Goal: Transaction & Acquisition: Purchase product/service

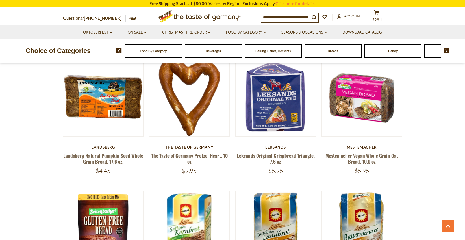
scroll to position [474, 0]
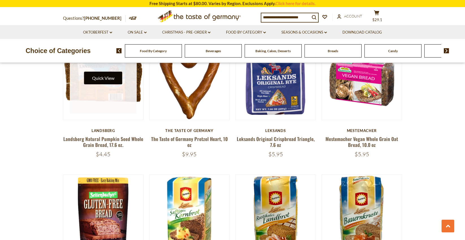
click at [117, 82] on button "Quick View" at bounding box center [103, 78] width 38 height 13
click at [107, 78] on button "Quick View" at bounding box center [103, 78] width 38 height 13
click at [108, 75] on button "Quick View" at bounding box center [103, 78] width 38 height 13
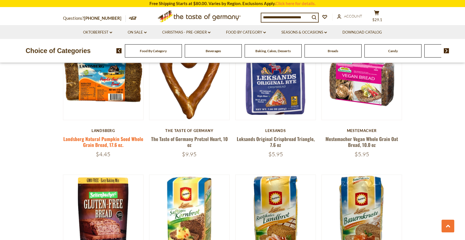
click at [102, 139] on link "Landsberg Natural Pumpkin Seed Whole Grain Bread, 17.6 oz." at bounding box center [103, 141] width 80 height 13
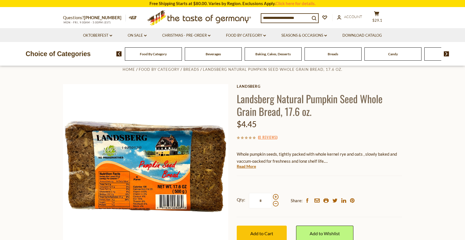
scroll to position [34, 0]
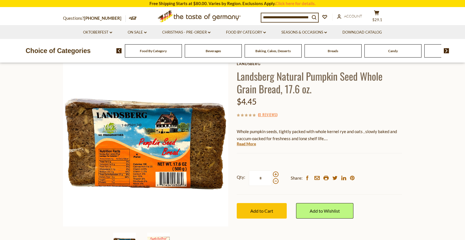
click at [182, 55] on div "Breads" at bounding box center [153, 50] width 57 height 13
drag, startPoint x: 338, startPoint y: 54, endPoint x: 342, endPoint y: 59, distance: 6.1
click at [182, 54] on div "Breads" at bounding box center [153, 50] width 57 height 13
click at [333, 52] on span "Breads" at bounding box center [332, 51] width 10 height 4
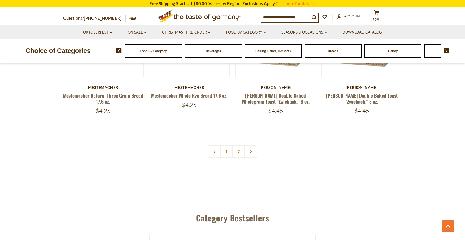
scroll to position [1344, 0]
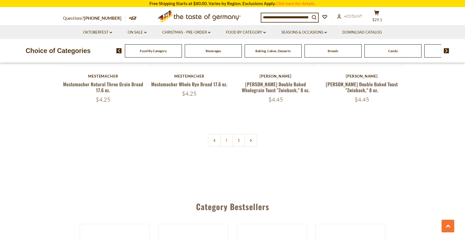
click at [238, 138] on link "2" at bounding box center [238, 140] width 13 height 13
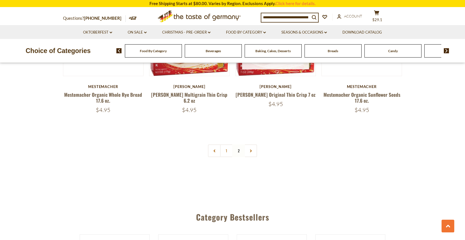
scroll to position [805, 0]
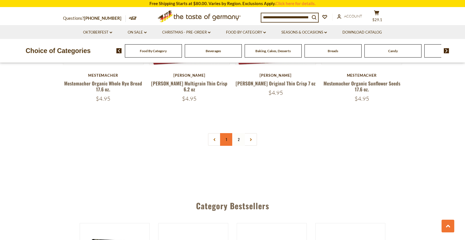
click at [225, 133] on link "1" at bounding box center [226, 139] width 13 height 13
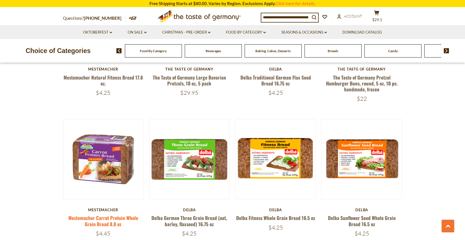
click at [105, 219] on link "Mestemacher Carrot Protein Whole Grain Bread 8.8 oz" at bounding box center [103, 221] width 70 height 13
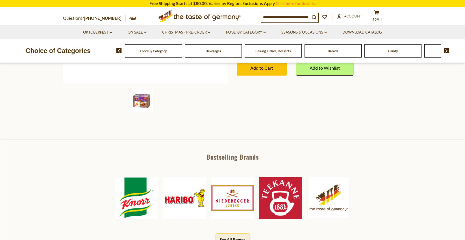
scroll to position [180, 0]
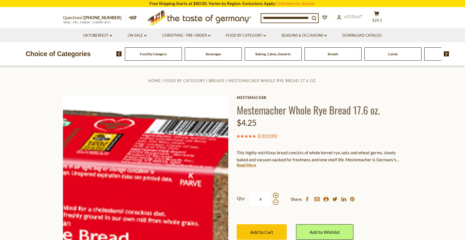
click at [159, 148] on img at bounding box center [145, 177] width 165 height 165
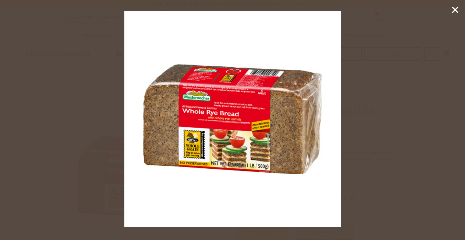
click at [252, 80] on img at bounding box center [232, 119] width 216 height 216
click at [454, 8] on icon at bounding box center [454, 10] width 8 height 8
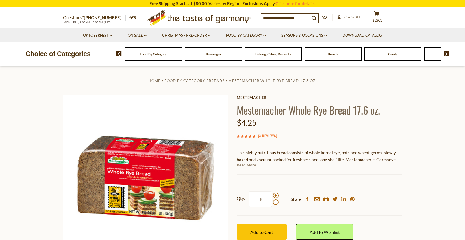
click at [248, 166] on link "Read More" at bounding box center [246, 165] width 19 height 6
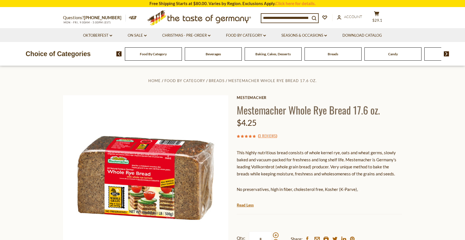
click at [182, 59] on div "Breads" at bounding box center [153, 53] width 57 height 13
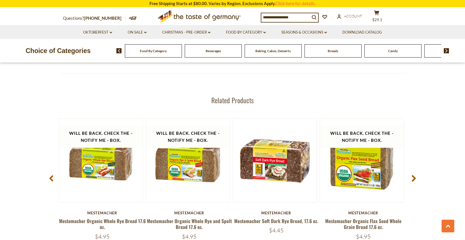
scroll to position [711, 0]
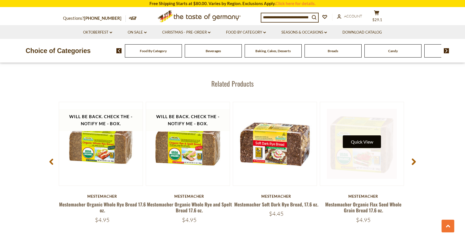
click at [364, 141] on button "Quick View" at bounding box center [362, 141] width 38 height 13
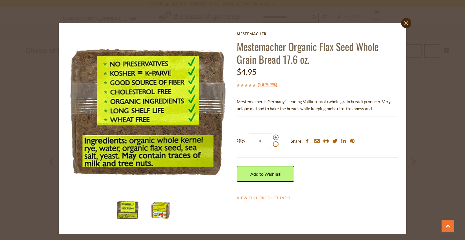
click at [163, 211] on img at bounding box center [160, 210] width 23 height 23
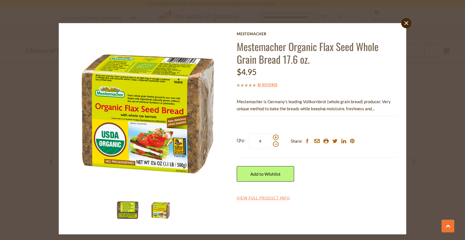
click at [125, 209] on img at bounding box center [127, 210] width 23 height 23
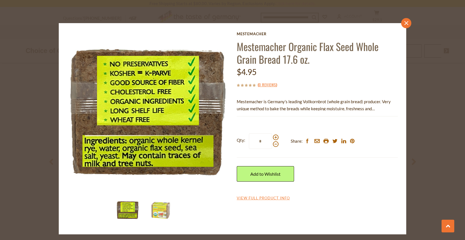
click at [405, 23] on icon "close" at bounding box center [406, 23] width 4 height 4
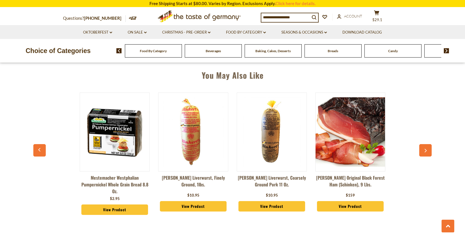
scroll to position [361, 0]
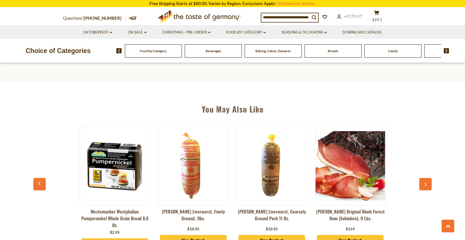
click at [110, 159] on img at bounding box center [114, 165] width 69 height 69
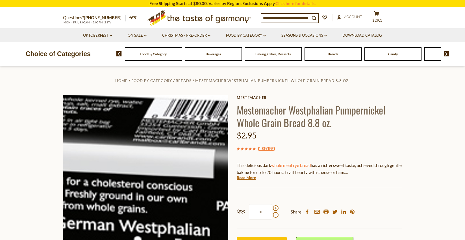
scroll to position [0, 1]
click at [163, 135] on img at bounding box center [145, 177] width 165 height 165
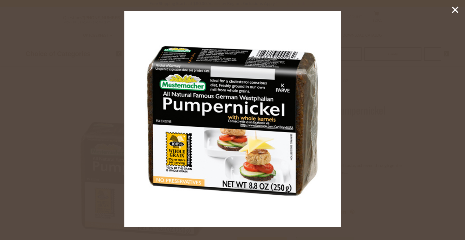
scroll to position [0, 0]
click at [455, 10] on line at bounding box center [455, 10] width 6 height 6
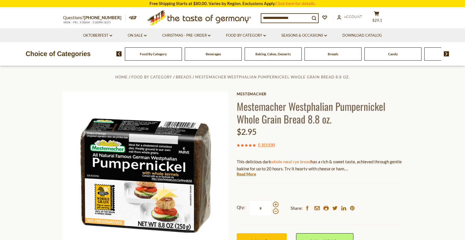
scroll to position [4, 0]
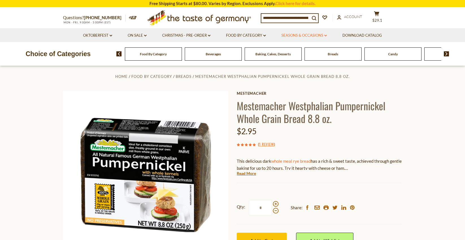
click at [313, 34] on link "Seasons & Occasions dropdown_arrow" at bounding box center [303, 35] width 45 height 6
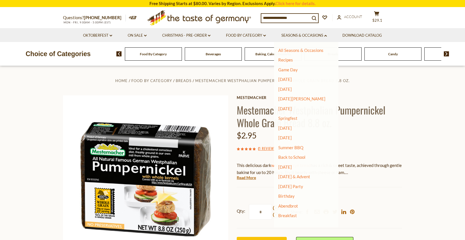
scroll to position [0, 0]
click at [286, 204] on link "Abendbrot" at bounding box center [288, 206] width 20 height 5
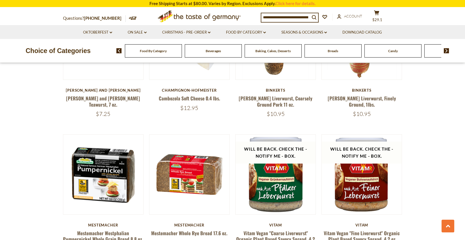
scroll to position [786, 0]
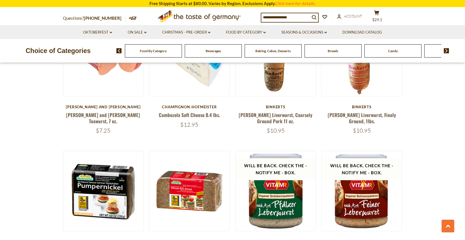
click at [182, 54] on div "Beverages" at bounding box center [153, 50] width 57 height 13
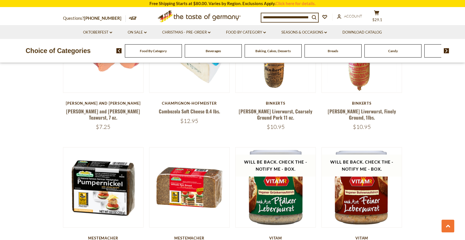
scroll to position [789, 0]
click at [211, 50] on span "Beverages" at bounding box center [212, 51] width 15 height 4
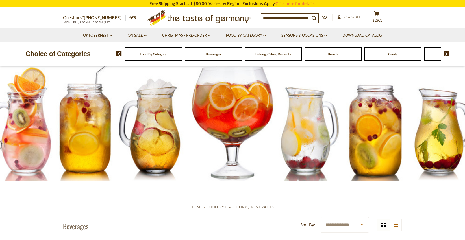
click at [445, 52] on img at bounding box center [445, 53] width 5 height 5
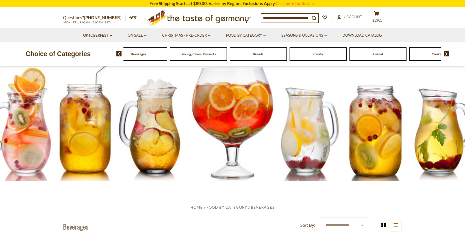
scroll to position [1, 0]
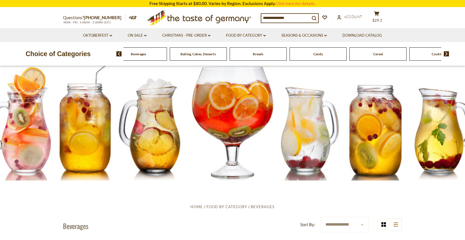
click at [445, 52] on img at bounding box center [445, 53] width 5 height 5
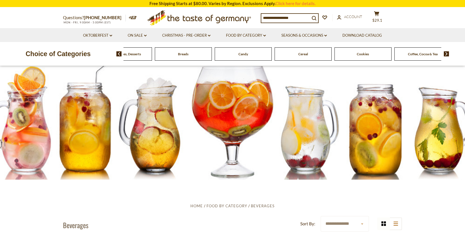
scroll to position [3, 0]
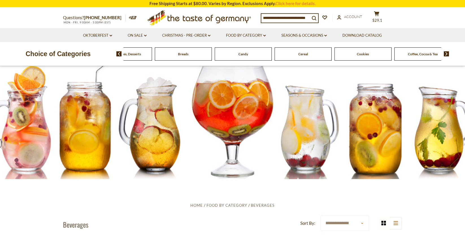
click at [445, 52] on img at bounding box center [445, 53] width 5 height 5
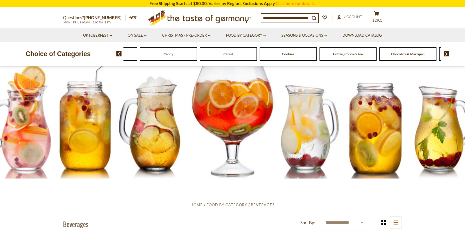
click at [445, 52] on img at bounding box center [445, 53] width 5 height 5
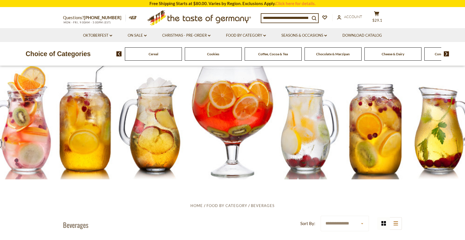
scroll to position [3, 0]
click at [447, 52] on img at bounding box center [445, 53] width 5 height 5
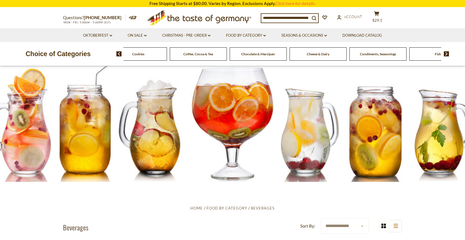
scroll to position [0, 0]
click at [380, 53] on span "Condiments, Seasonings" at bounding box center [378, 54] width 36 height 4
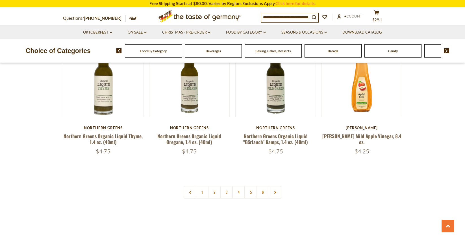
scroll to position [1310, 0]
click at [214, 186] on link "2" at bounding box center [214, 192] width 13 height 13
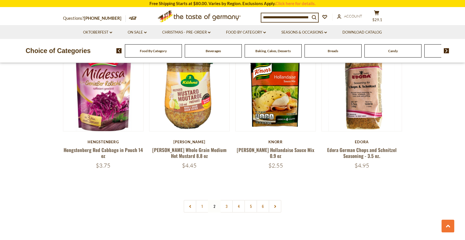
scroll to position [1302, 0]
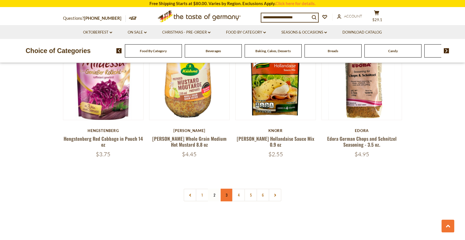
click at [224, 189] on link "3" at bounding box center [226, 195] width 13 height 13
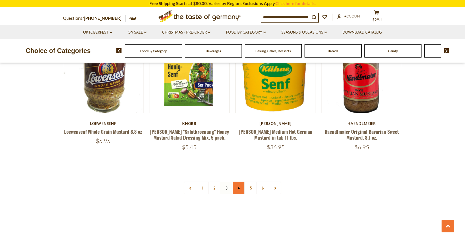
click at [239, 182] on link "4" at bounding box center [238, 188] width 13 height 13
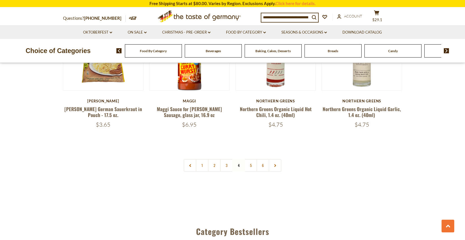
scroll to position [1336, 0]
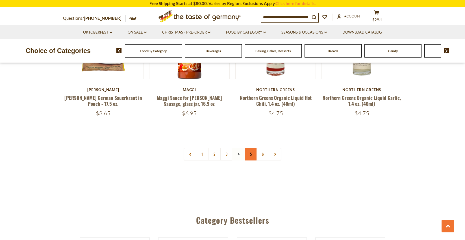
click at [250, 148] on link "5" at bounding box center [250, 154] width 13 height 13
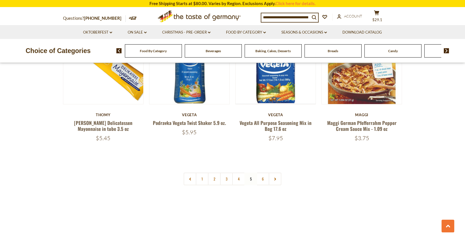
click at [251, 173] on nav "1 2 3 4 5 6" at bounding box center [232, 179] width 98 height 13
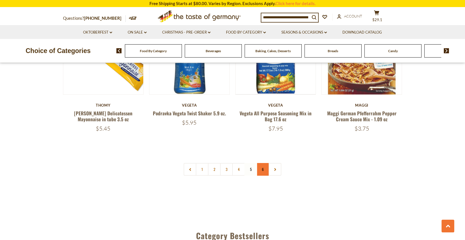
scroll to position [1347, 0]
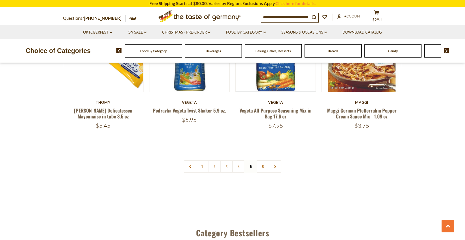
click at [250, 160] on nav "1 2 3 4 5 6" at bounding box center [232, 166] width 98 height 13
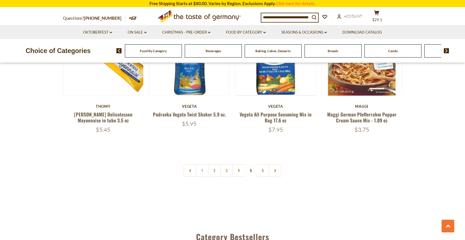
scroll to position [1347, 0]
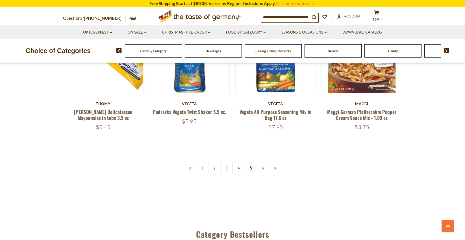
click at [250, 162] on nav "1 2 3 4 5 6" at bounding box center [232, 168] width 98 height 13
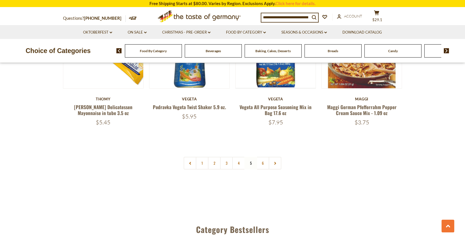
scroll to position [1352, 0]
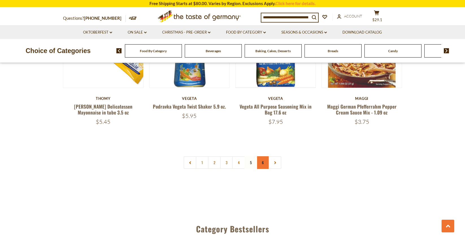
click at [262, 156] on link "6" at bounding box center [262, 162] width 13 height 13
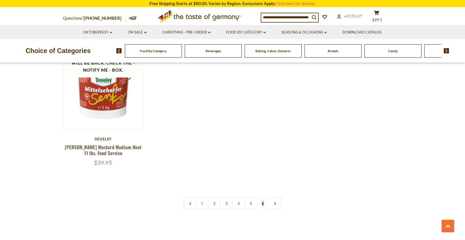
scroll to position [365, 0]
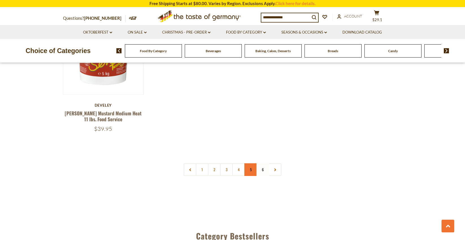
click at [250, 168] on link "5" at bounding box center [250, 169] width 13 height 13
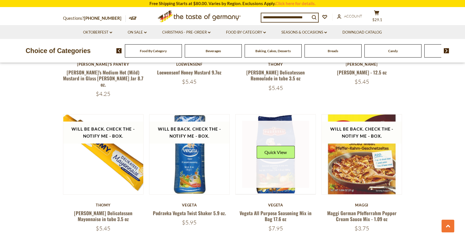
scroll to position [1257, 0]
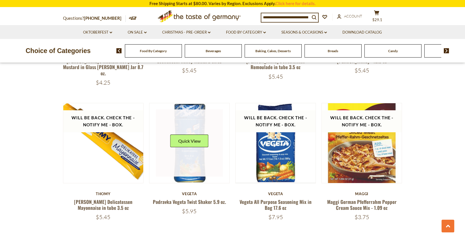
click at [184, 148] on link at bounding box center [189, 143] width 67 height 67
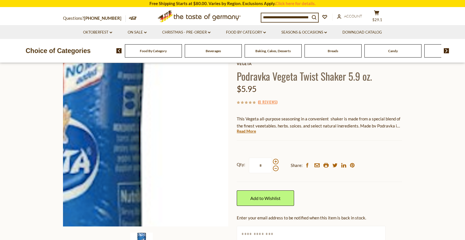
scroll to position [56, 0]
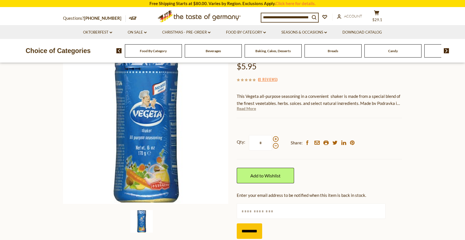
click at [246, 108] on link "Read More" at bounding box center [246, 109] width 19 height 6
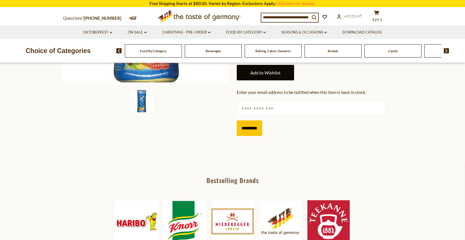
scroll to position [177, 0]
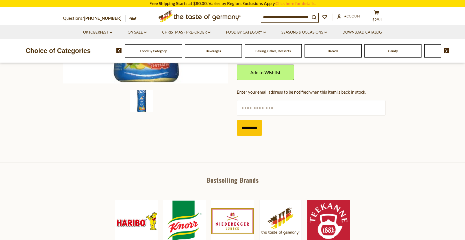
drag, startPoint x: 264, startPoint y: 71, endPoint x: 218, endPoint y: 93, distance: 50.9
click at [253, 76] on link "Add to Wishlist" at bounding box center [265, 73] width 57 height 16
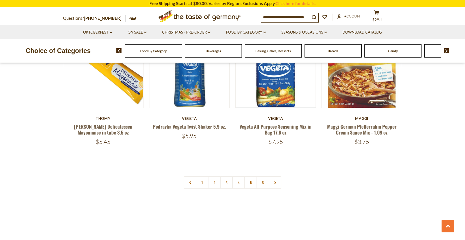
scroll to position [1344, 0]
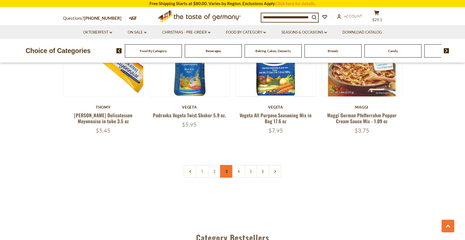
click at [225, 165] on link "3" at bounding box center [226, 171] width 13 height 13
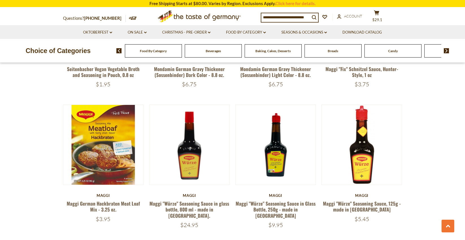
scroll to position [286, 0]
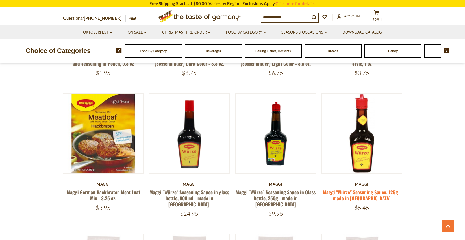
drag, startPoint x: 369, startPoint y: 194, endPoint x: 359, endPoint y: 199, distance: 11.8
click at [369, 194] on link "Maggi "Würze" Seasoning Sauce, 125g - made in [GEOGRAPHIC_DATA]" at bounding box center [362, 195] width 78 height 13
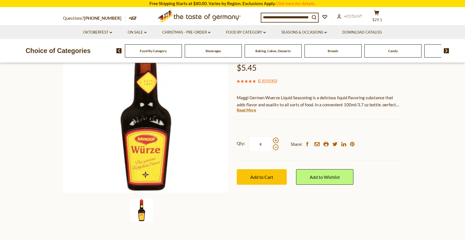
scroll to position [79, 0]
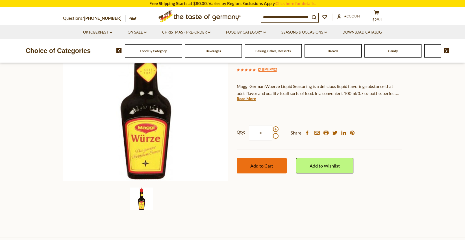
click at [259, 165] on span "Add to Cart" at bounding box center [261, 165] width 23 height 5
click at [447, 52] on img at bounding box center [445, 50] width 5 height 5
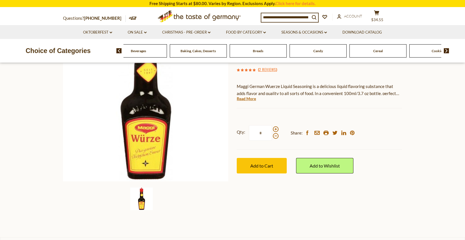
click at [447, 52] on img at bounding box center [445, 50] width 5 height 5
click at [446, 51] on img at bounding box center [445, 50] width 5 height 5
click at [382, 50] on span "Condiments, Seasonings" at bounding box center [378, 51] width 36 height 4
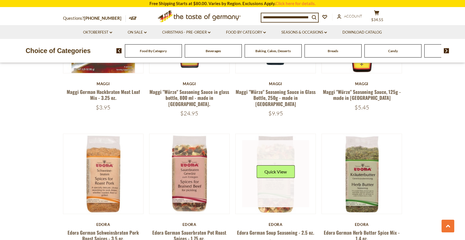
scroll to position [387, 0]
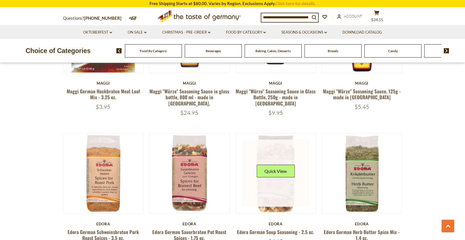
click at [275, 184] on link at bounding box center [275, 173] width 67 height 67
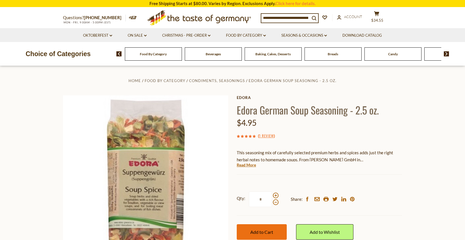
scroll to position [1, 0]
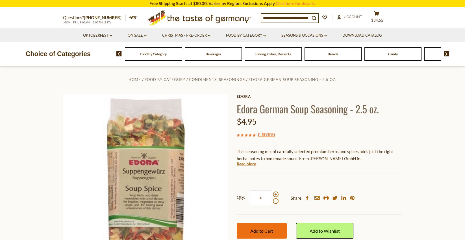
click at [254, 231] on span "Add to Cart" at bounding box center [261, 230] width 23 height 5
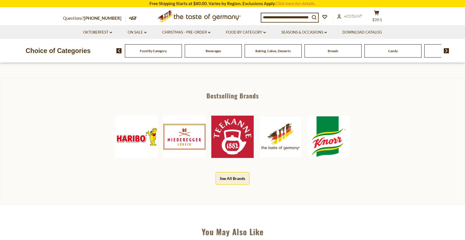
scroll to position [250, 0]
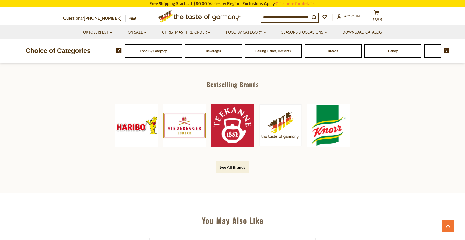
click at [447, 50] on img at bounding box center [445, 50] width 5 height 5
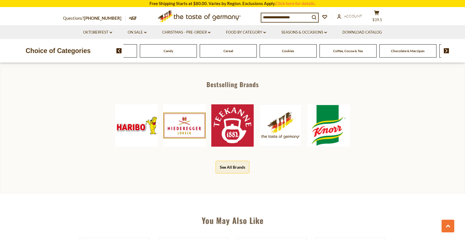
click at [447, 50] on img at bounding box center [445, 50] width 5 height 5
click at [133, 51] on span "Coffee, Cocoa & Tea" at bounding box center [123, 51] width 30 height 4
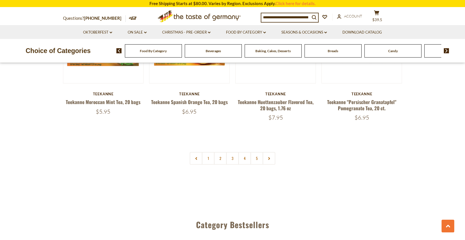
scroll to position [1349, 0]
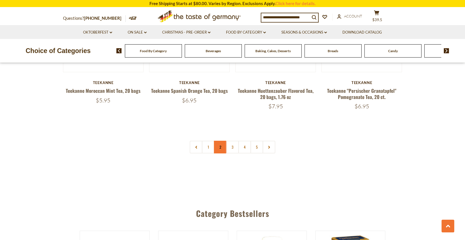
click at [217, 141] on link "2" at bounding box center [220, 147] width 13 height 13
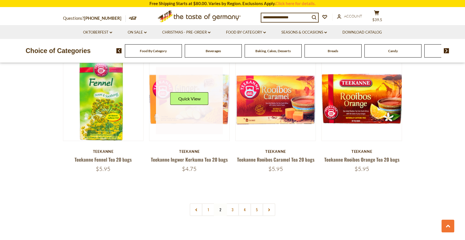
scroll to position [1302, 0]
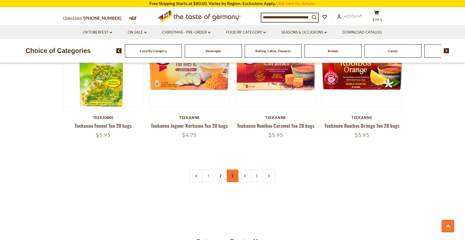
click at [232, 170] on link "3" at bounding box center [232, 176] width 13 height 13
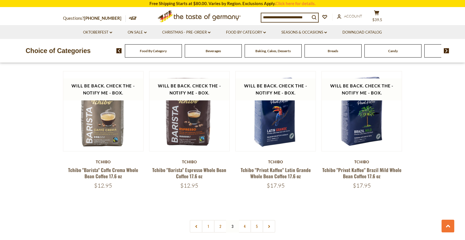
scroll to position [1257, 0]
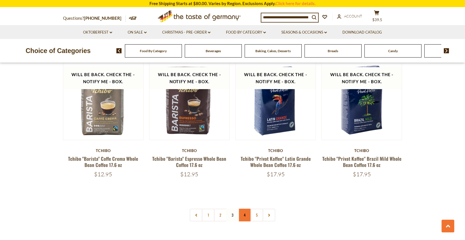
click at [242, 215] on link "4" at bounding box center [244, 215] width 13 height 13
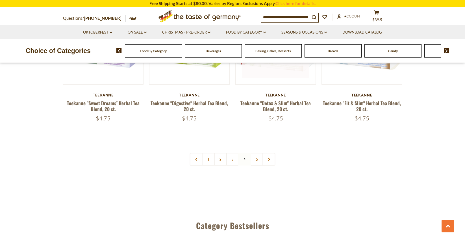
scroll to position [1336, 0]
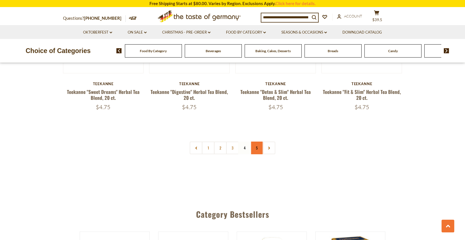
click at [257, 142] on link "5" at bounding box center [256, 148] width 13 height 13
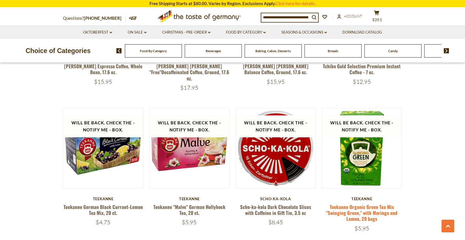
scroll to position [414, 0]
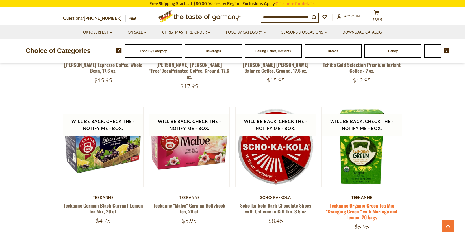
click at [360, 202] on link "Teekanne Organic Green Tea Mix "Swinging Green," with Moringa and Lemon, 20 bags" at bounding box center [361, 211] width 71 height 19
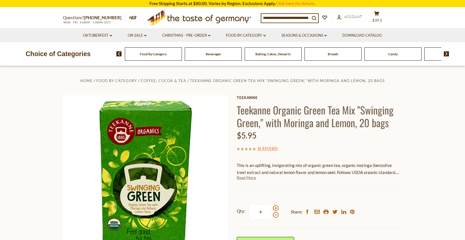
click at [243, 178] on link "Read More" at bounding box center [246, 178] width 19 height 6
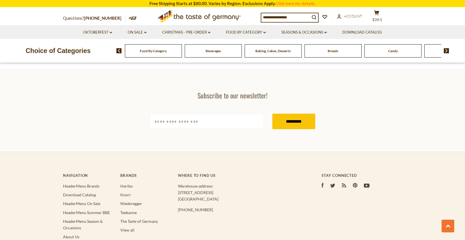
scroll to position [982, 0]
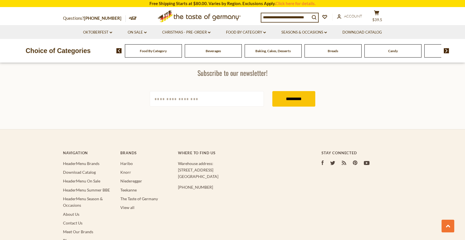
click at [444, 50] on img at bounding box center [445, 50] width 5 height 5
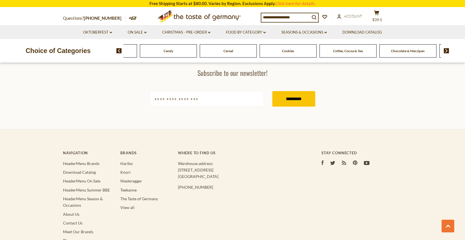
click at [444, 50] on img at bounding box center [445, 50] width 5 height 5
click at [445, 50] on img at bounding box center [445, 50] width 5 height 5
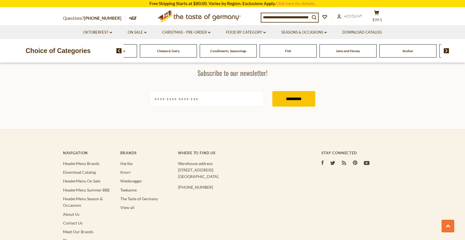
click at [445, 49] on img at bounding box center [445, 50] width 5 height 5
click at [444, 51] on img at bounding box center [445, 50] width 5 height 5
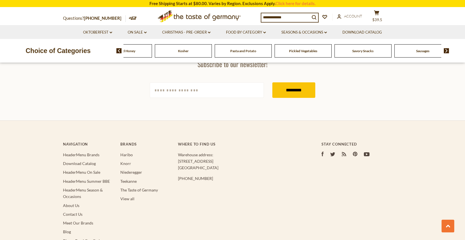
scroll to position [992, 0]
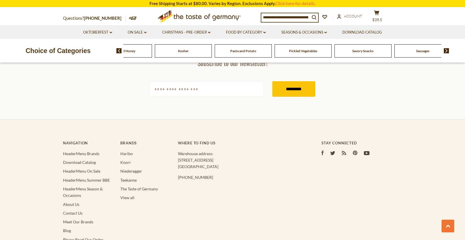
click at [183, 52] on span "Kosher" at bounding box center [183, 51] width 11 height 4
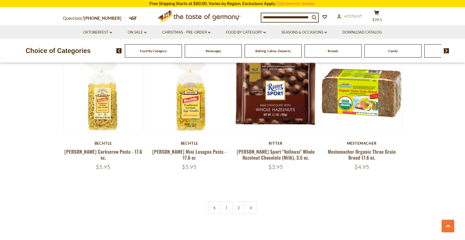
scroll to position [1281, 0]
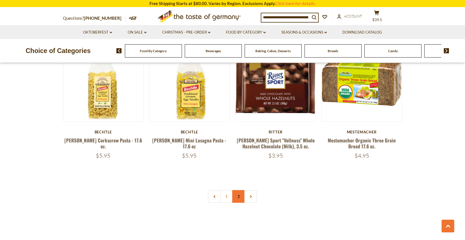
click at [239, 196] on link "2" at bounding box center [238, 196] width 13 height 13
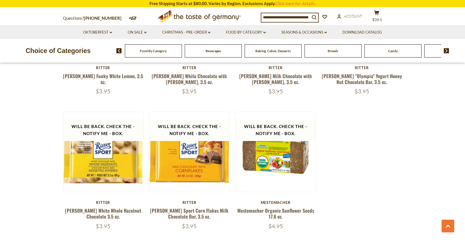
scroll to position [1246, 0]
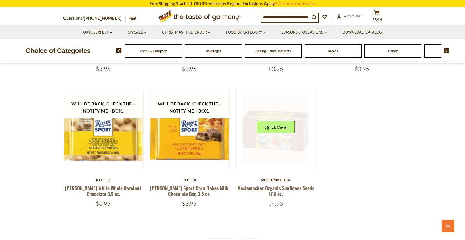
click at [284, 139] on link at bounding box center [275, 129] width 67 height 67
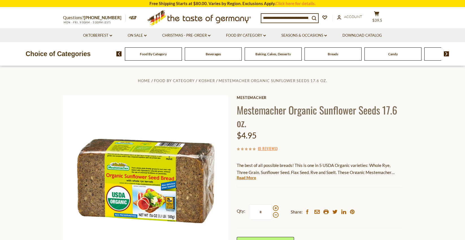
click at [445, 53] on img at bounding box center [445, 53] width 5 height 5
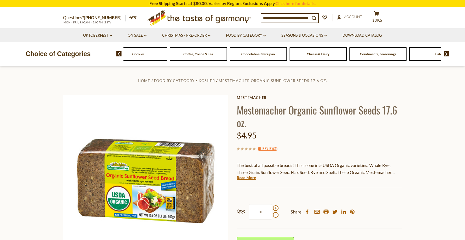
click at [445, 53] on img at bounding box center [445, 53] width 5 height 5
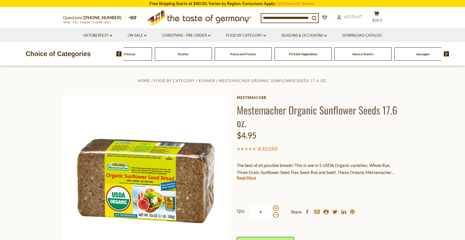
click at [445, 53] on img at bounding box center [445, 53] width 5 height 5
click at [298, 56] on span "Savory Snacks" at bounding box center [294, 54] width 21 height 4
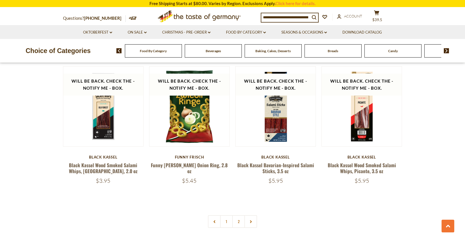
scroll to position [1295, 0]
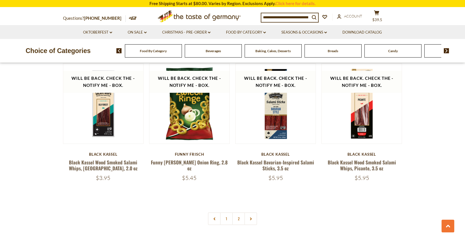
click at [445, 50] on img at bounding box center [445, 50] width 5 height 5
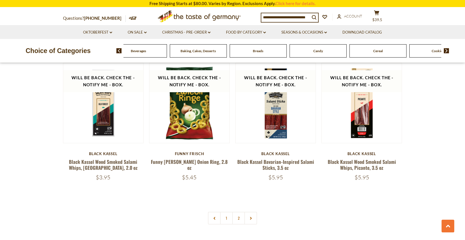
scroll to position [1296, 1]
click at [107, 54] on div "Cereal" at bounding box center [78, 50] width 57 height 13
click at [373, 52] on span "Cereal" at bounding box center [378, 51] width 10 height 4
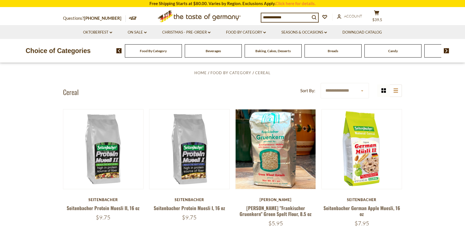
scroll to position [137, 0]
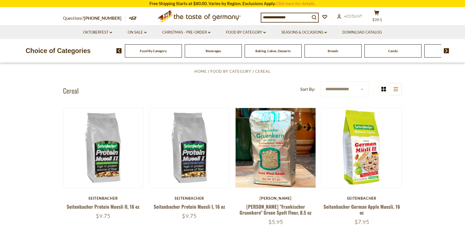
click at [445, 50] on img at bounding box center [445, 50] width 5 height 5
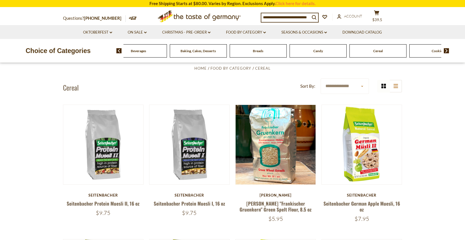
click at [445, 50] on img at bounding box center [445, 50] width 5 height 5
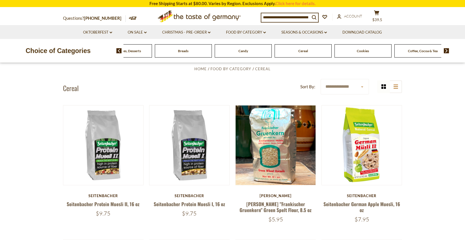
click at [445, 50] on img at bounding box center [445, 50] width 5 height 5
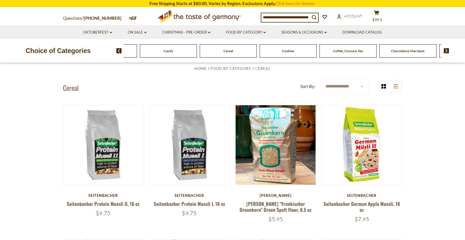
click at [445, 50] on img at bounding box center [445, 50] width 5 height 5
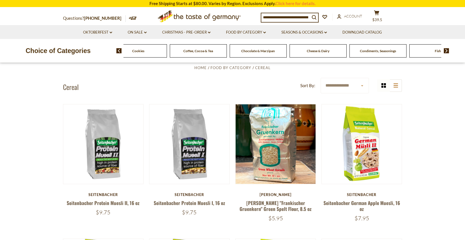
click at [445, 50] on img at bounding box center [445, 50] width 5 height 5
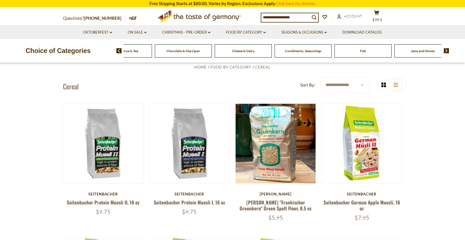
click at [445, 50] on img at bounding box center [445, 50] width 5 height 5
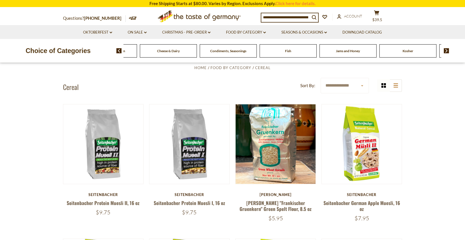
scroll to position [141, 0]
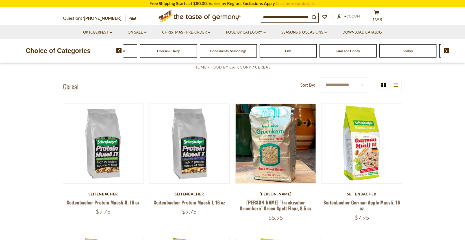
click at [443, 50] on span at bounding box center [444, 50] width 10 height 5
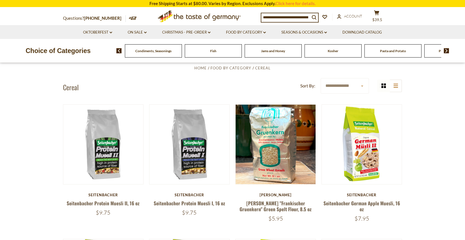
scroll to position [140, 0]
click at [213, 52] on span "Fish" at bounding box center [213, 51] width 6 height 4
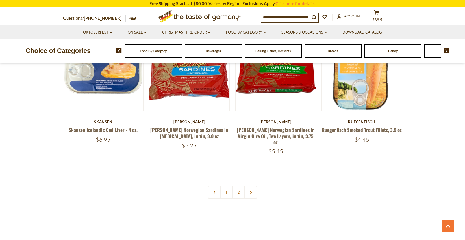
scroll to position [1321, 0]
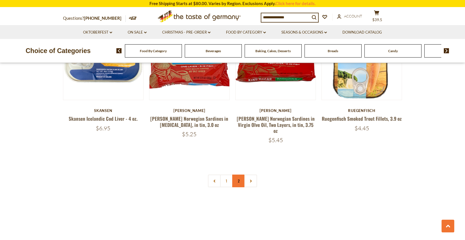
click at [238, 175] on link "2" at bounding box center [238, 181] width 13 height 13
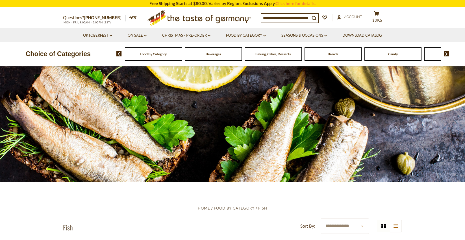
scroll to position [0, 0]
click at [338, 55] on span "Breads" at bounding box center [332, 54] width 10 height 4
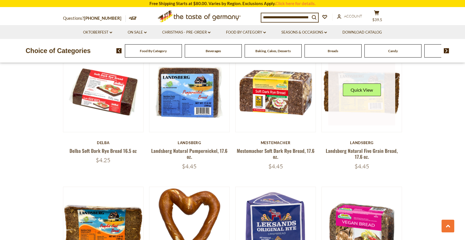
scroll to position [329, 0]
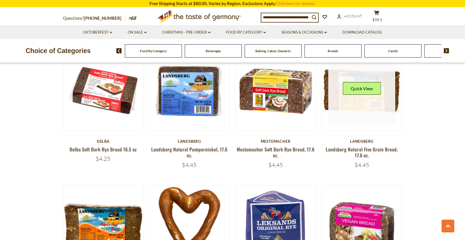
click at [357, 107] on link at bounding box center [361, 90] width 67 height 67
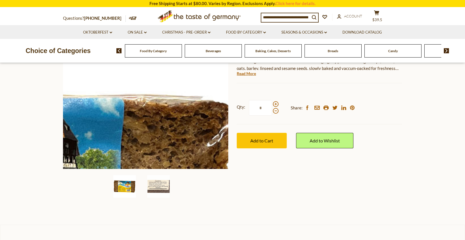
scroll to position [125, 0]
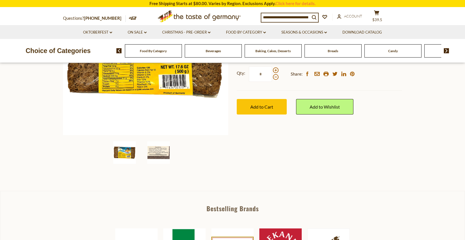
drag, startPoint x: 264, startPoint y: 103, endPoint x: 261, endPoint y: 114, distance: 11.2
click at [264, 104] on span "Add to Cart" at bounding box center [261, 106] width 23 height 5
click at [448, 50] on img at bounding box center [445, 50] width 5 height 5
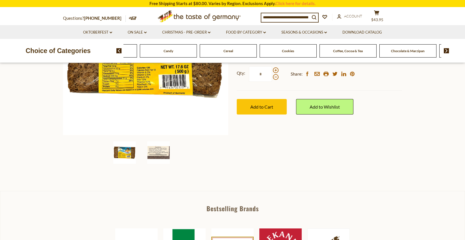
click at [448, 50] on img at bounding box center [445, 50] width 5 height 5
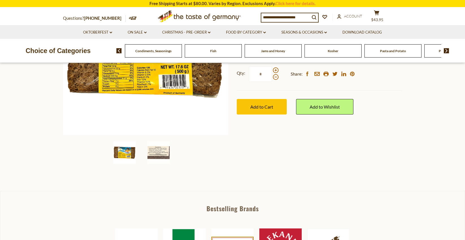
click at [448, 50] on img at bounding box center [445, 50] width 5 height 5
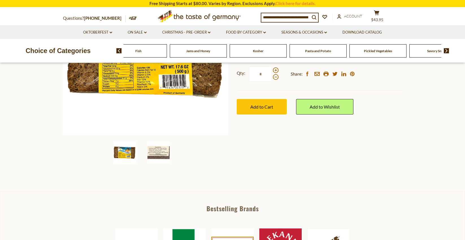
click at [324, 58] on div "Choice of Categories Food By Category Beverages Baking, Cakes, Desserts Breads …" at bounding box center [232, 51] width 465 height 24
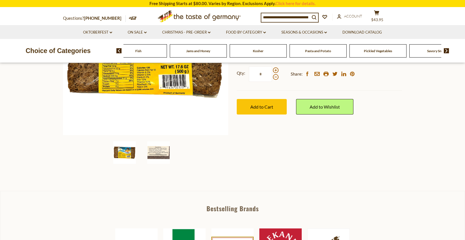
click at [447, 50] on img at bounding box center [445, 50] width 5 height 5
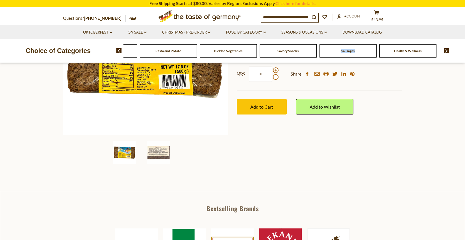
click at [410, 52] on span "Health & Wellness" at bounding box center [413, 51] width 27 height 4
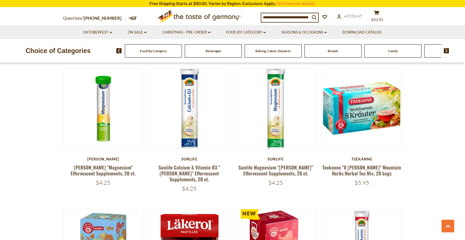
scroll to position [440, 0]
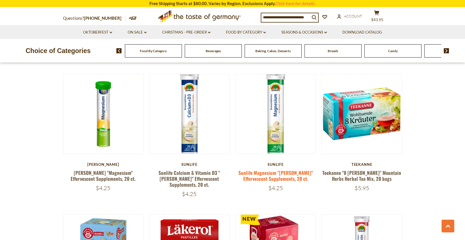
click at [265, 173] on link "Sunlife Magnesium "[PERSON_NAME]" Effervescent Supplements, 20 ct." at bounding box center [275, 175] width 75 height 13
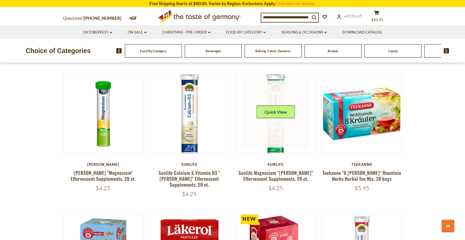
click at [277, 135] on link at bounding box center [275, 113] width 67 height 67
click at [275, 130] on link at bounding box center [275, 113] width 67 height 67
click at [274, 112] on button "Quick View" at bounding box center [275, 112] width 38 height 13
click at [266, 110] on button "Quick View" at bounding box center [275, 112] width 38 height 13
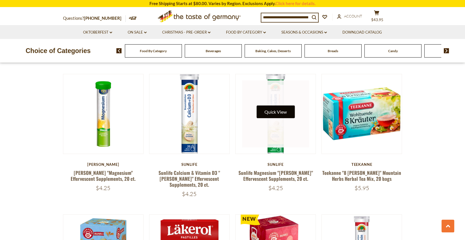
click at [266, 110] on button "Quick View" at bounding box center [275, 112] width 38 height 13
click at [267, 112] on button "Quick View" at bounding box center [275, 112] width 38 height 13
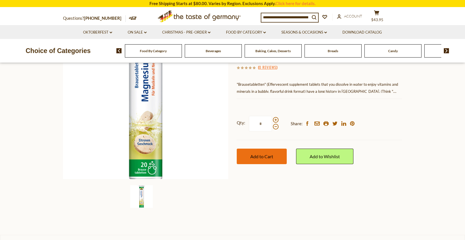
scroll to position [83, 0]
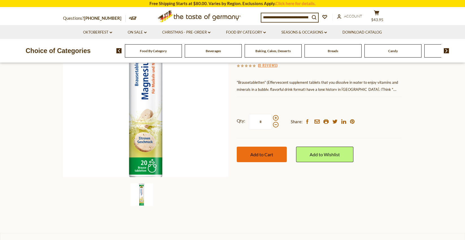
click at [263, 157] on button "Add to Cart" at bounding box center [262, 155] width 50 height 16
click at [262, 152] on span "Add to Cart" at bounding box center [261, 154] width 23 height 5
click at [381, 20] on span "$52.45" at bounding box center [377, 19] width 12 height 5
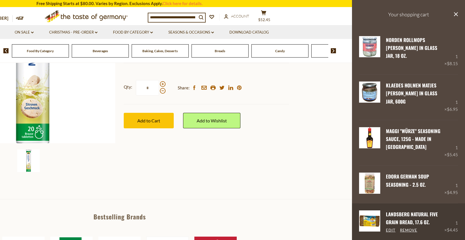
scroll to position [140, 0]
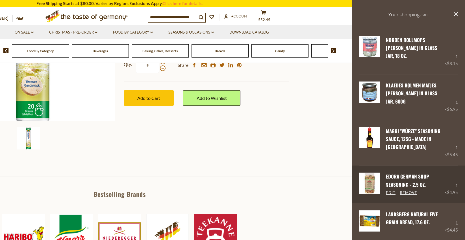
click at [463, 184] on div "Edora German Soup Seasoning - 2.5 oz. Edit Remove 1 × $4.95" at bounding box center [408, 184] width 113 height 37
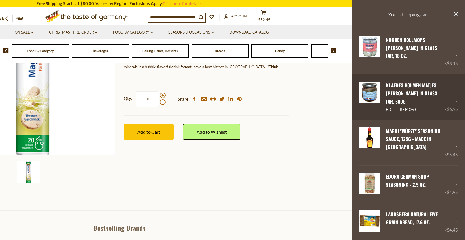
scroll to position [3, 0]
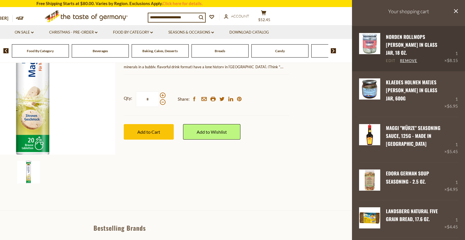
click at [388, 58] on link "Edit" at bounding box center [391, 60] width 10 height 5
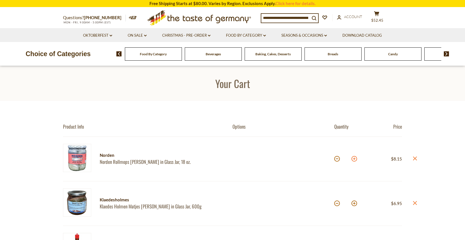
scroll to position [2, 0]
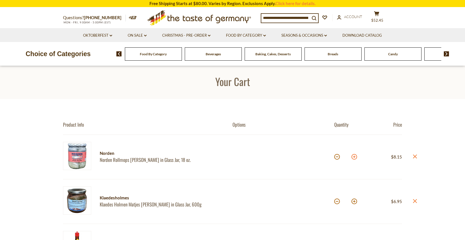
click at [354, 154] on button at bounding box center [354, 157] width 6 height 6
type input "*"
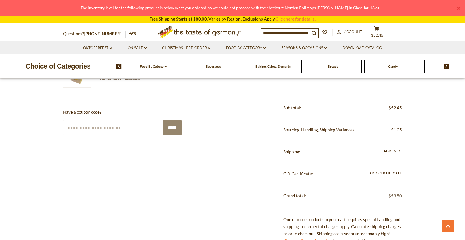
scroll to position [363, 0]
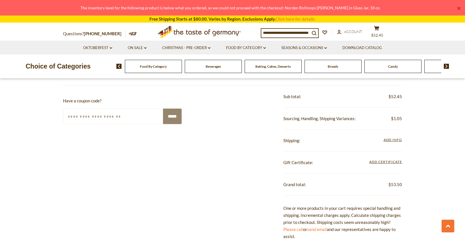
click at [418, 118] on section "Product Info Options Quantity Price Norden Norden Rollmops Herring in Glass Jar…" at bounding box center [232, 36] width 465 height 596
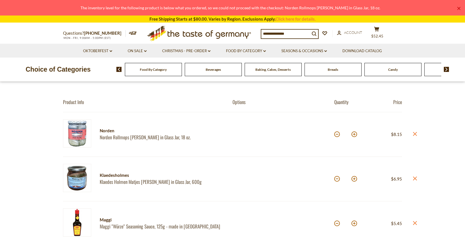
scroll to position [0, 0]
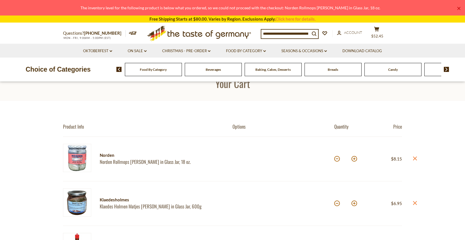
drag, startPoint x: 376, startPoint y: 35, endPoint x: 381, endPoint y: 44, distance: 10.1
click at [376, 35] on span "$52.45" at bounding box center [377, 36] width 12 height 5
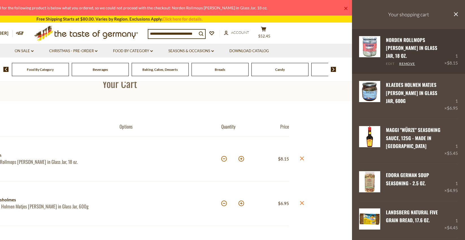
click at [390, 62] on link "Edit" at bounding box center [390, 64] width 9 height 5
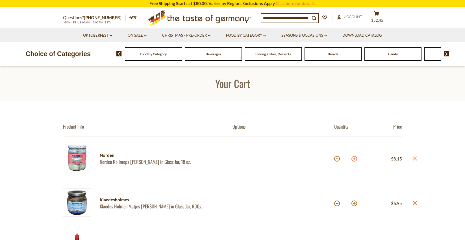
click at [353, 158] on button at bounding box center [354, 159] width 6 height 6
type input "*"
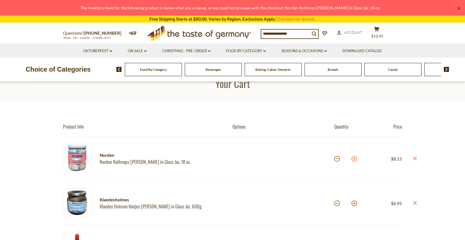
click at [354, 156] on button at bounding box center [354, 159] width 6 height 6
type input "*"
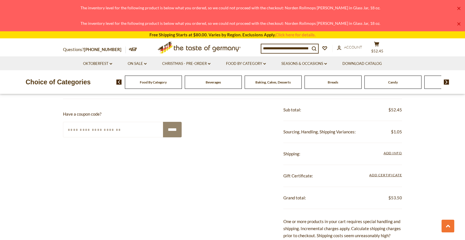
scroll to position [361, 0]
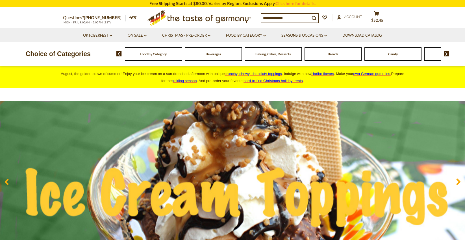
click at [447, 52] on img at bounding box center [445, 53] width 5 height 5
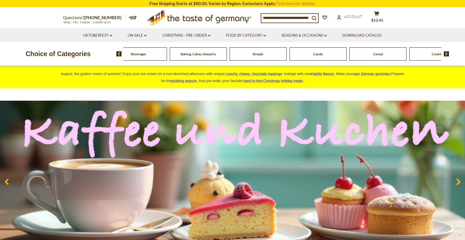
click at [448, 53] on img at bounding box center [445, 53] width 5 height 5
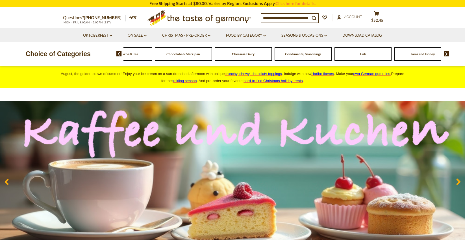
click at [448, 53] on img at bounding box center [445, 53] width 5 height 5
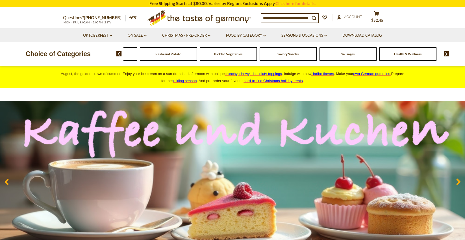
click at [448, 53] on img at bounding box center [445, 53] width 5 height 5
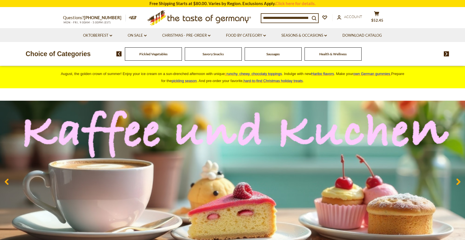
click at [448, 53] on img at bounding box center [445, 53] width 5 height 5
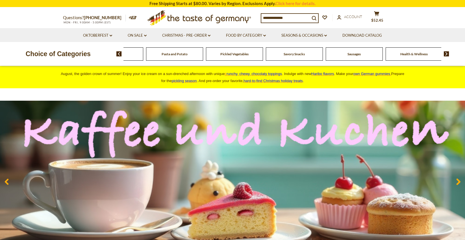
click at [448, 53] on img at bounding box center [445, 53] width 5 height 5
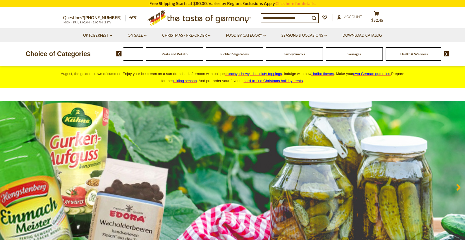
click at [448, 53] on img at bounding box center [445, 53] width 5 height 5
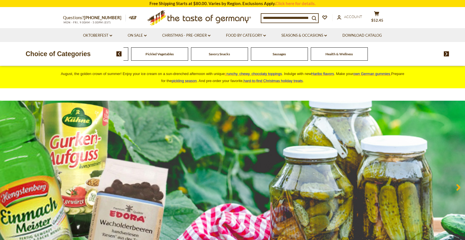
click at [448, 53] on img at bounding box center [445, 53] width 5 height 5
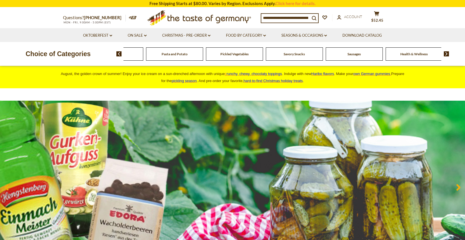
click at [448, 53] on img at bounding box center [445, 53] width 5 height 5
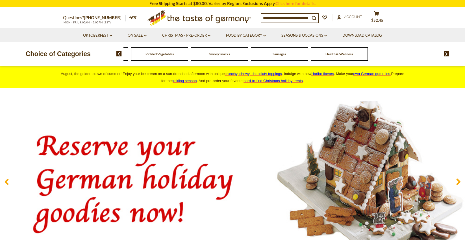
click at [119, 54] on img at bounding box center [118, 53] width 5 height 5
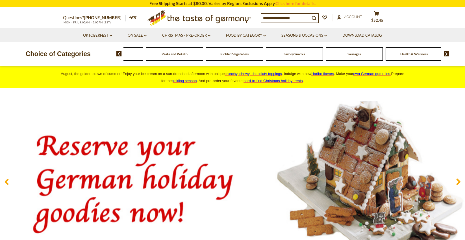
click at [119, 54] on img at bounding box center [118, 53] width 5 height 5
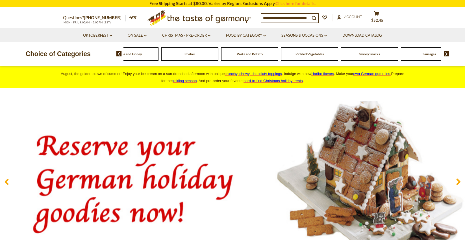
click at [119, 54] on img at bounding box center [118, 53] width 5 height 5
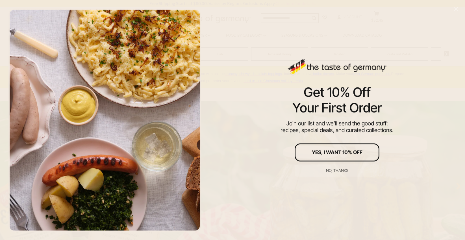
scroll to position [11, 0]
click at [327, 177] on button "No, thanks" at bounding box center [336, 170] width 85 height 12
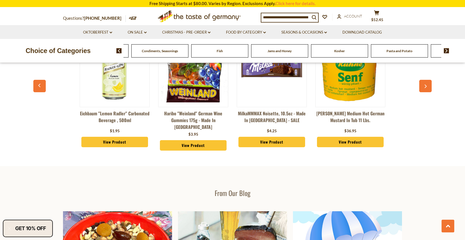
scroll to position [666, 0]
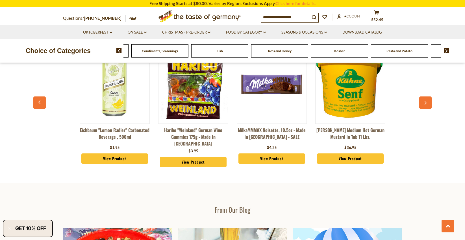
click at [219, 50] on span "Fish" at bounding box center [219, 51] width 6 height 4
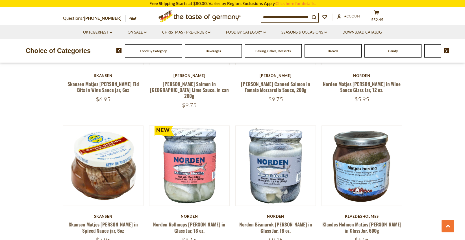
scroll to position [271, 0]
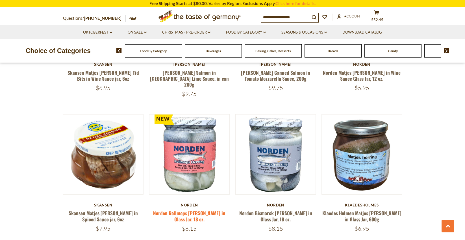
click at [188, 210] on link "Norden Rollmops [PERSON_NAME] in Glass Jar, 18 oz." at bounding box center [189, 216] width 72 height 13
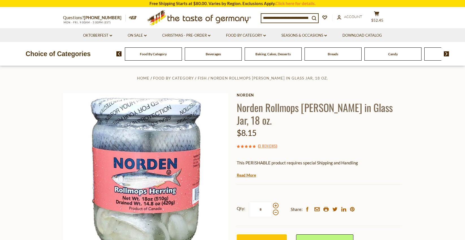
scroll to position [3, 0]
click at [264, 240] on span "Add to Cart" at bounding box center [261, 242] width 23 height 5
click at [380, 19] on span "$52.45" at bounding box center [377, 20] width 12 height 5
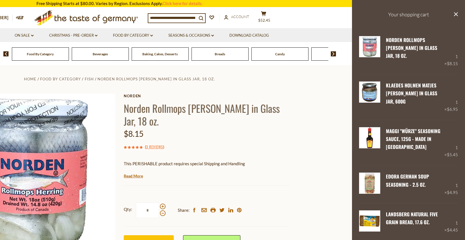
scroll to position [2, 0]
click at [162, 204] on span at bounding box center [163, 207] width 6 height 6
click at [159, 203] on input "*" at bounding box center [147, 211] width 23 height 16
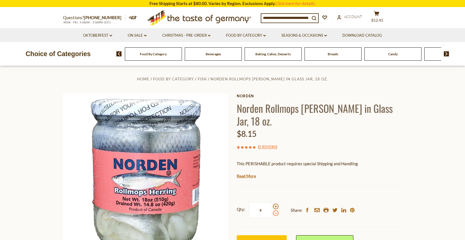
click at [276, 211] on span at bounding box center [276, 214] width 6 height 6
click at [272, 203] on input "*" at bounding box center [260, 211] width 23 height 16
type input "*"
click at [259, 240] on span "Add to Cart" at bounding box center [261, 242] width 23 height 5
drag, startPoint x: 380, startPoint y: 19, endPoint x: 382, endPoint y: 29, distance: 10.4
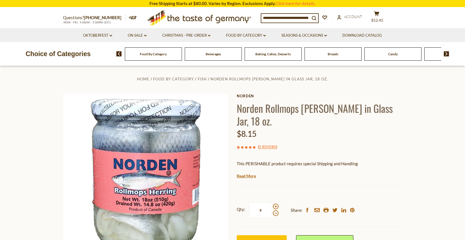
click at [380, 19] on span "$52.45" at bounding box center [377, 20] width 12 height 5
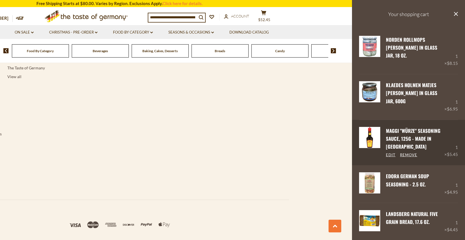
scroll to position [1100, 0]
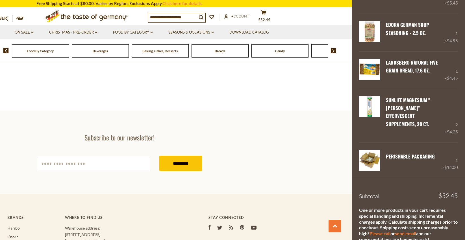
scroll to position [876, 0]
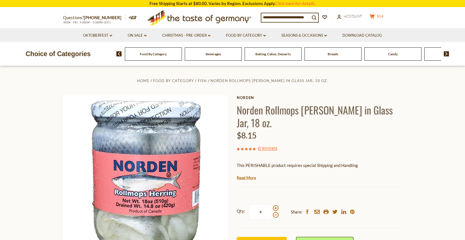
click at [374, 17] on icon at bounding box center [371, 16] width 5 height 5
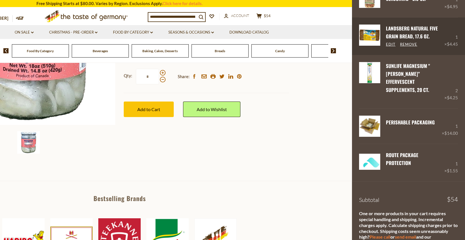
scroll to position [182, 0]
